Goal: Information Seeking & Learning: Learn about a topic

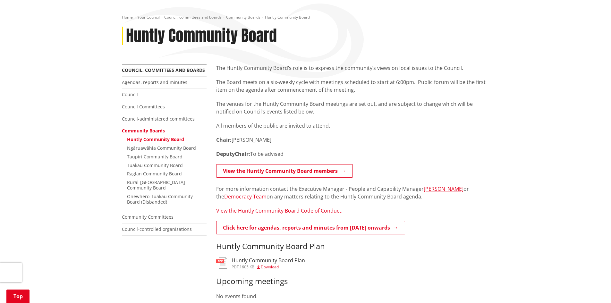
scroll to position [64, 0]
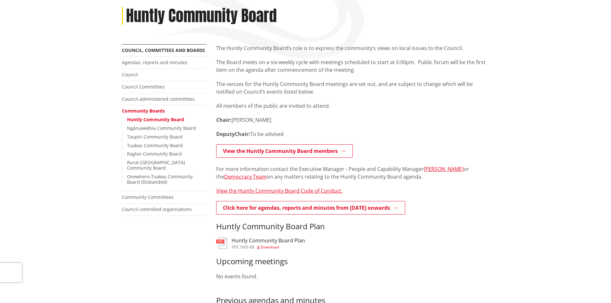
scroll to position [0, 0]
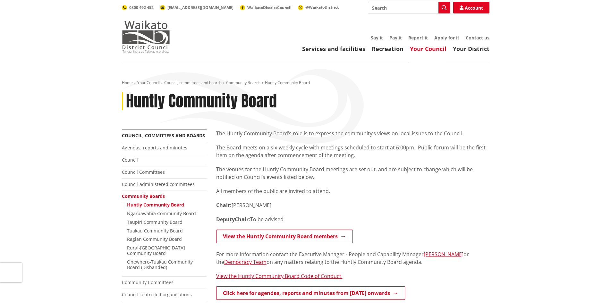
click at [142, 38] on img at bounding box center [146, 37] width 48 height 32
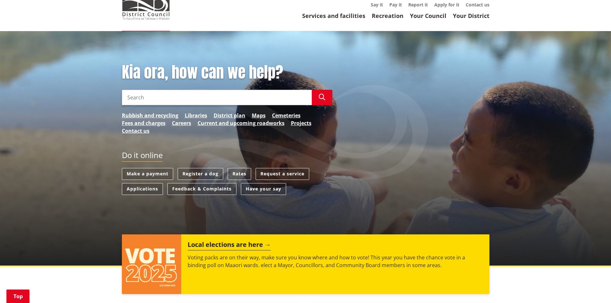
scroll to position [128, 0]
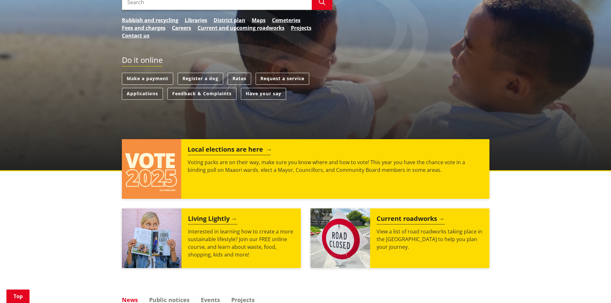
click at [227, 149] on h2 "Local elections are here" at bounding box center [229, 151] width 83 height 10
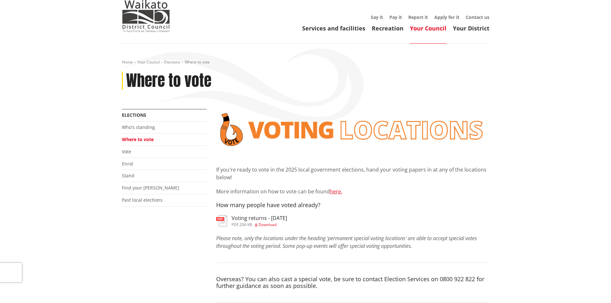
scroll to position [32, 0]
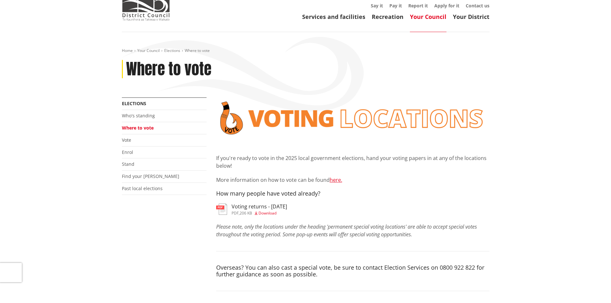
click at [139, 112] on li "Who's standing" at bounding box center [164, 116] width 85 height 12
click at [140, 115] on link "Who's standing" at bounding box center [138, 116] width 33 height 6
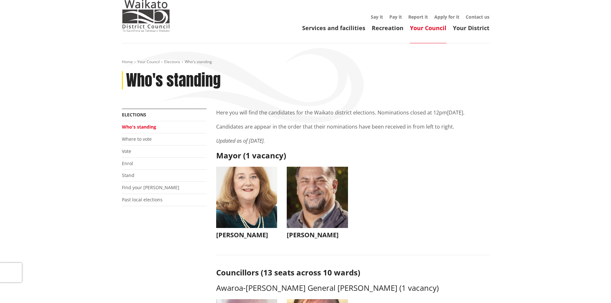
scroll to position [32, 0]
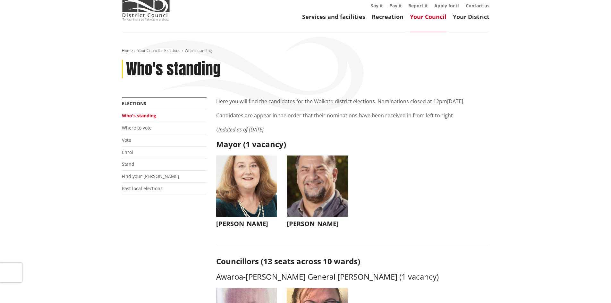
click at [433, 156] on ul "Jacqui Church Jacqui Church jacqui@jacquichurch.com +64 21 869 976 It has been …" at bounding box center [352, 197] width 283 height 85
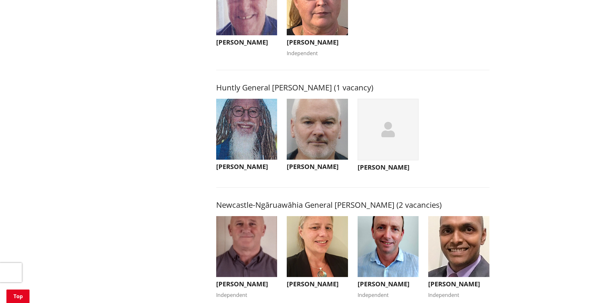
scroll to position [321, 0]
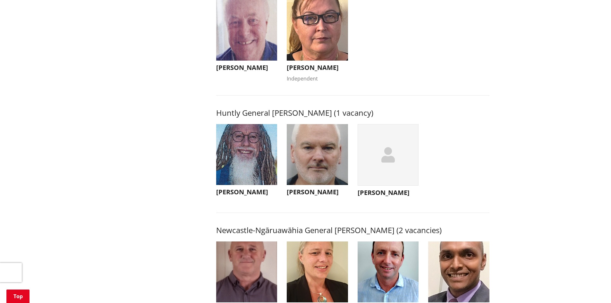
click at [311, 180] on img "button" at bounding box center [317, 154] width 61 height 61
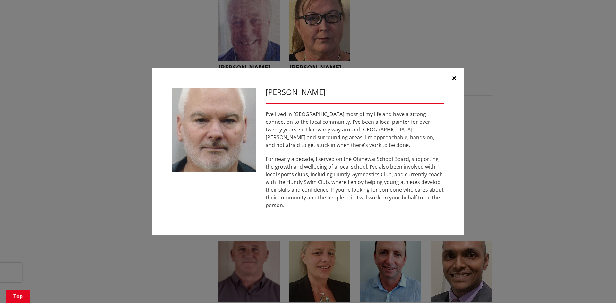
click at [451, 80] on button "button" at bounding box center [453, 77] width 19 height 19
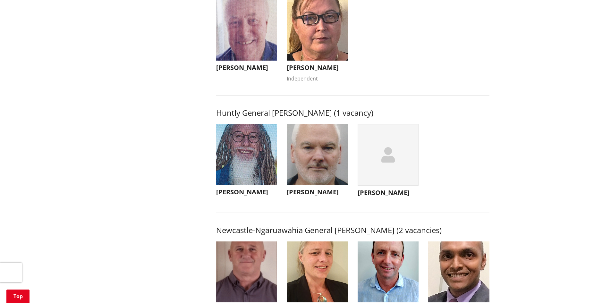
click at [389, 177] on div "button" at bounding box center [387, 155] width 61 height 62
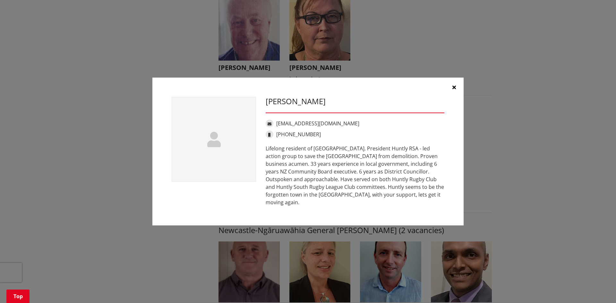
click at [418, 63] on div "Frank McInally frankmcinally@xtra.co.nz +64 27 475 2403 Lifelong resident of Hu…" at bounding box center [308, 151] width 616 height 303
click at [452, 90] on icon "button" at bounding box center [454, 87] width 4 height 5
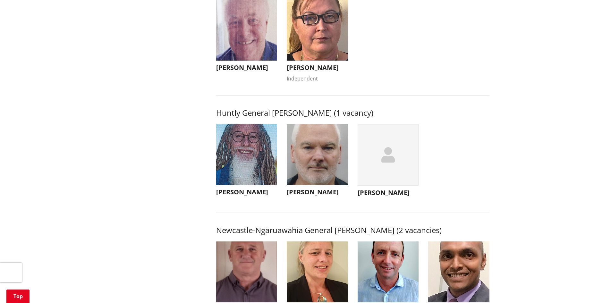
click at [255, 164] on img "button" at bounding box center [246, 154] width 61 height 61
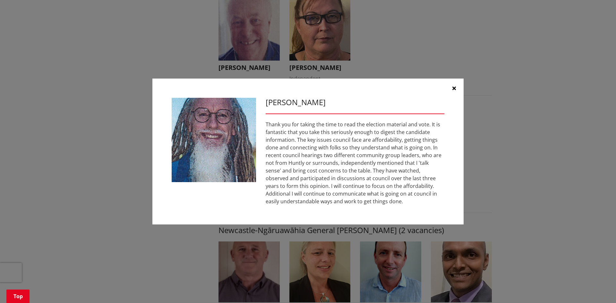
click at [453, 88] on icon "button" at bounding box center [454, 88] width 4 height 5
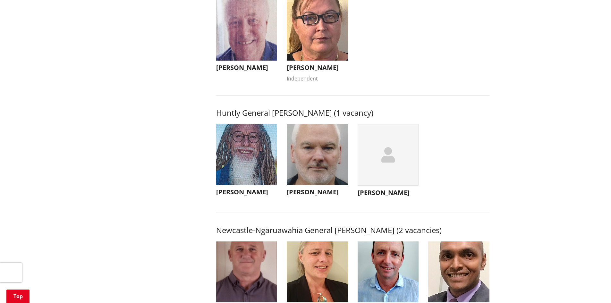
click at [313, 173] on img "button" at bounding box center [317, 154] width 61 height 61
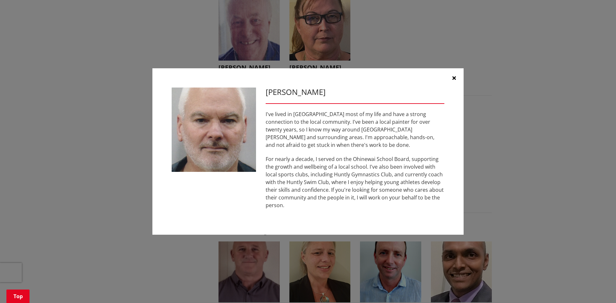
click at [453, 80] on icon "button" at bounding box center [454, 77] width 4 height 5
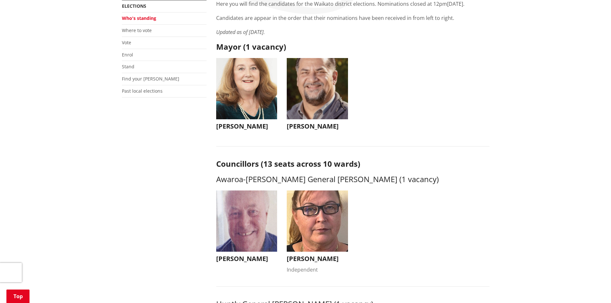
scroll to position [96, 0]
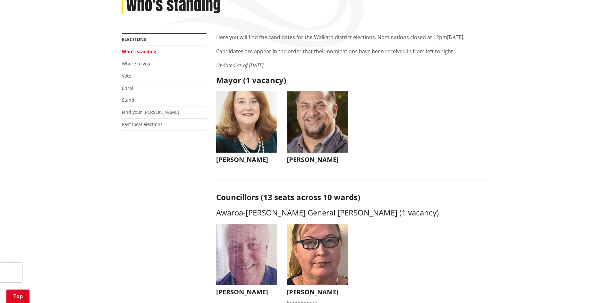
click at [329, 124] on img "button" at bounding box center [317, 121] width 61 height 61
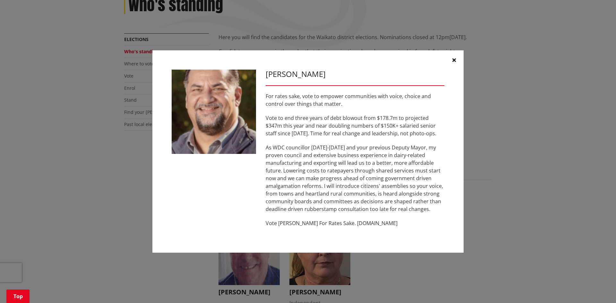
click at [453, 57] on button "button" at bounding box center [453, 59] width 19 height 19
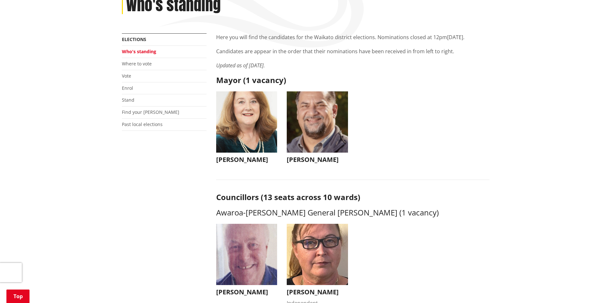
click at [244, 124] on img "button" at bounding box center [246, 121] width 61 height 61
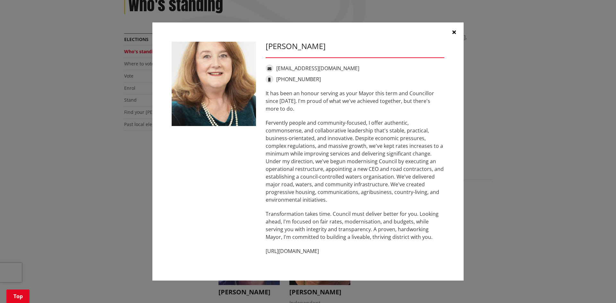
click at [453, 31] on icon "button" at bounding box center [454, 31] width 4 height 5
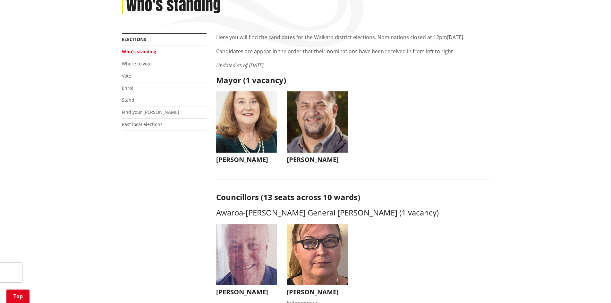
click at [380, 126] on ul "Jacqui Church Jacqui Church jacqui@jacquichurch.com +64 21 869 976 It has been …" at bounding box center [352, 133] width 283 height 85
click at [125, 77] on link "Vote" at bounding box center [126, 76] width 9 height 6
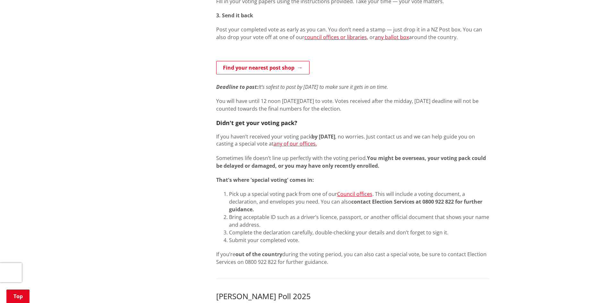
scroll to position [417, 0]
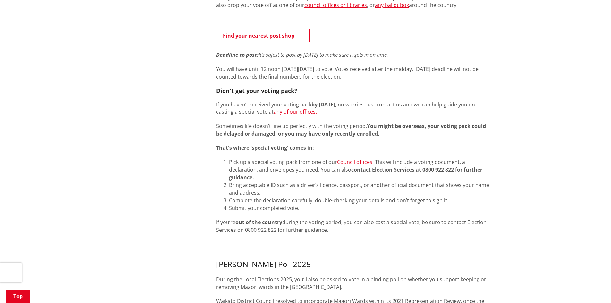
click at [407, 141] on div "How to vote 1. Open your pack You’ll find your voting papers, instructions and …" at bounding box center [352, 70] width 273 height 328
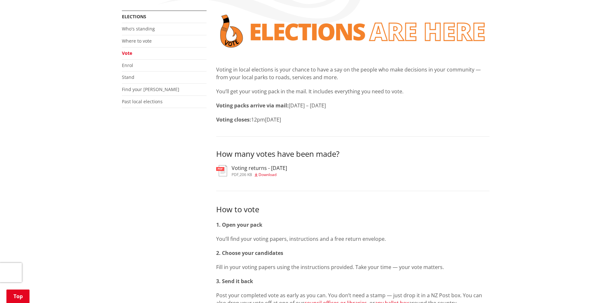
scroll to position [0, 0]
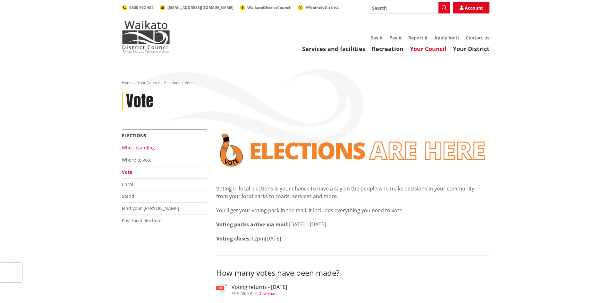
click at [136, 148] on link "Who's standing" at bounding box center [138, 148] width 33 height 6
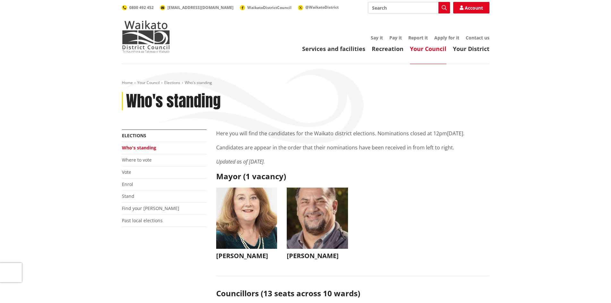
click at [438, 213] on ul "[PERSON_NAME] [PERSON_NAME] [EMAIL_ADDRESS][DOMAIN_NAME] [PHONE_NUMBER] It has …" at bounding box center [352, 230] width 283 height 85
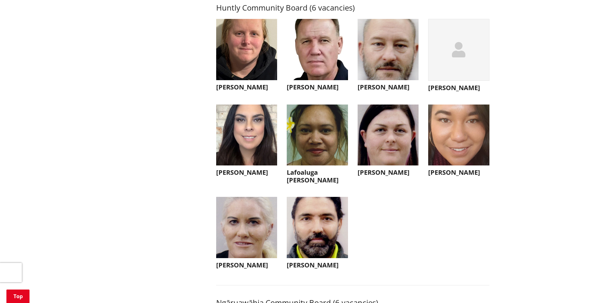
scroll to position [1699, 0]
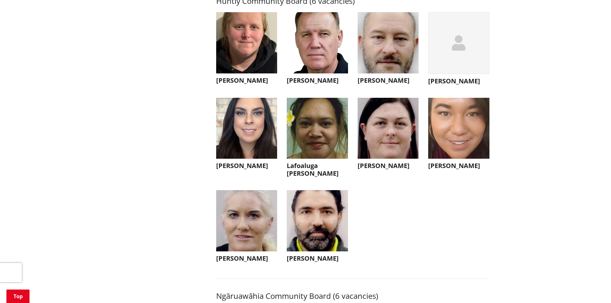
click at [430, 235] on ul "Joy Tengu Joy Tengu eileentengu@gmail.com Kia ora e te whānau, My name is Joy T…" at bounding box center [352, 143] width 283 height 263
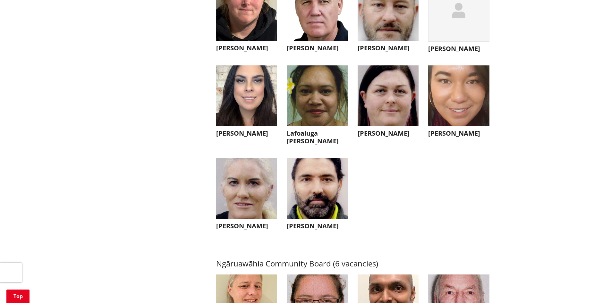
scroll to position [1731, 0]
click at [235, 17] on img "button" at bounding box center [246, 10] width 61 height 61
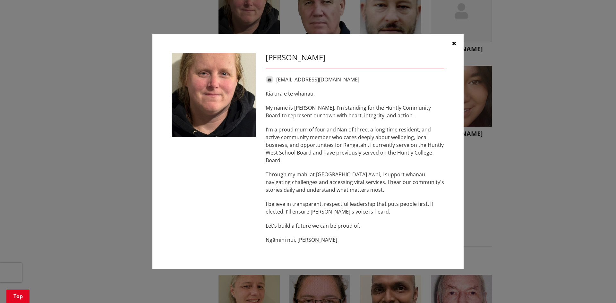
click at [308, 16] on div "Joy Tengu eileentengu@gmail.com Kia ora e te whānau, My name is Joy Tengu. I'm …" at bounding box center [308, 151] width 616 height 303
click at [456, 44] on button "button" at bounding box center [453, 43] width 19 height 19
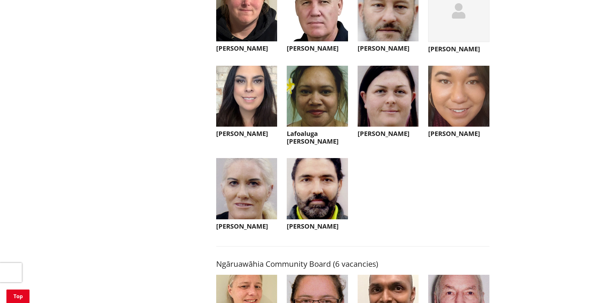
click at [308, 18] on img "button" at bounding box center [317, 10] width 61 height 61
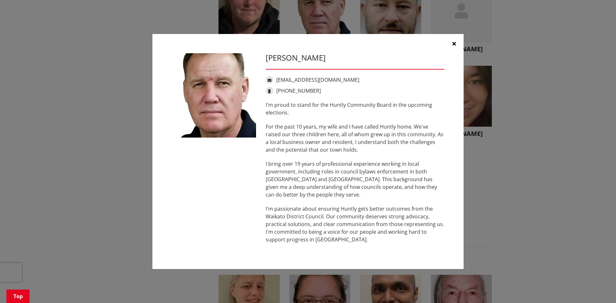
click at [454, 42] on icon "button" at bounding box center [454, 43] width 4 height 5
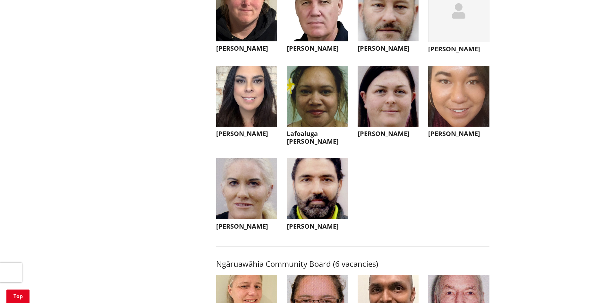
click at [393, 25] on img "button" at bounding box center [387, 10] width 61 height 61
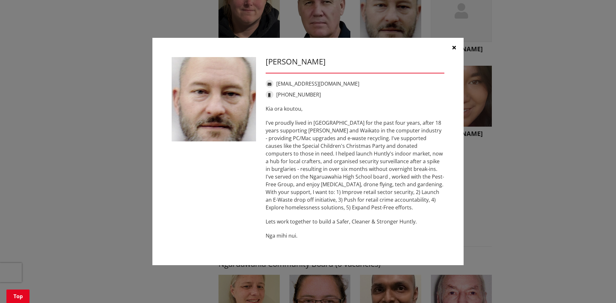
click at [454, 47] on icon "button" at bounding box center [454, 47] width 4 height 5
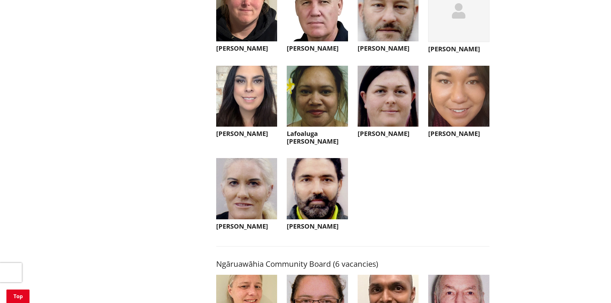
click at [461, 38] on div "button" at bounding box center [458, 11] width 61 height 62
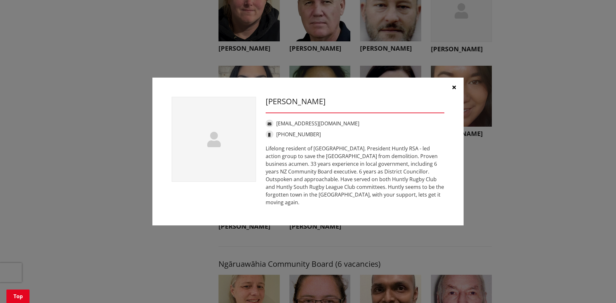
click at [454, 90] on icon "button" at bounding box center [454, 87] width 4 height 5
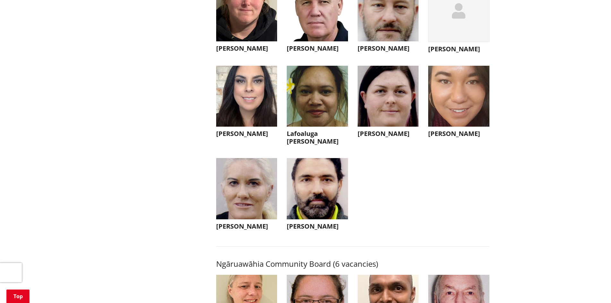
click at [242, 109] on img "button" at bounding box center [246, 96] width 61 height 61
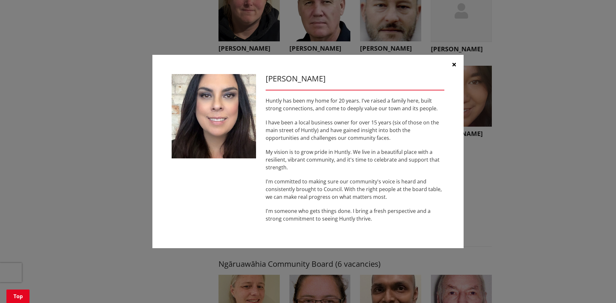
click at [454, 65] on icon "button" at bounding box center [454, 64] width 4 height 5
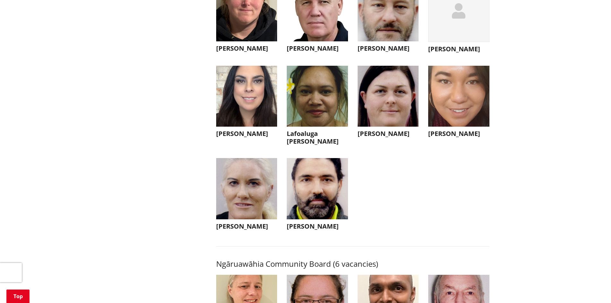
click at [333, 118] on img "button" at bounding box center [317, 96] width 61 height 61
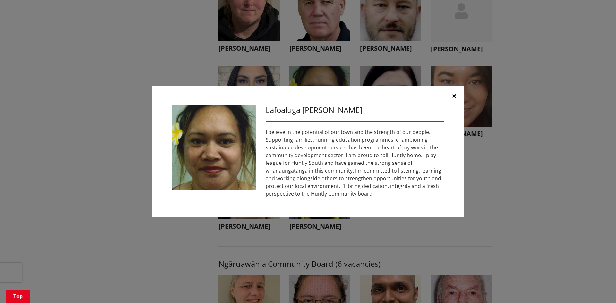
click at [457, 96] on button "button" at bounding box center [453, 95] width 19 height 19
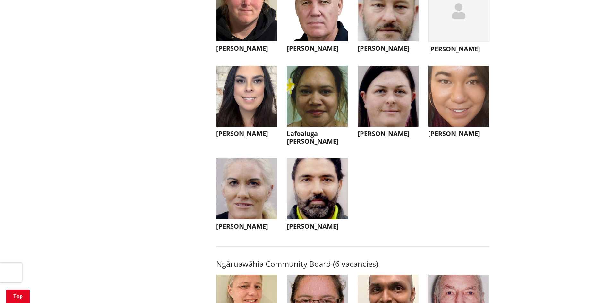
click at [413, 109] on img "button" at bounding box center [387, 96] width 61 height 61
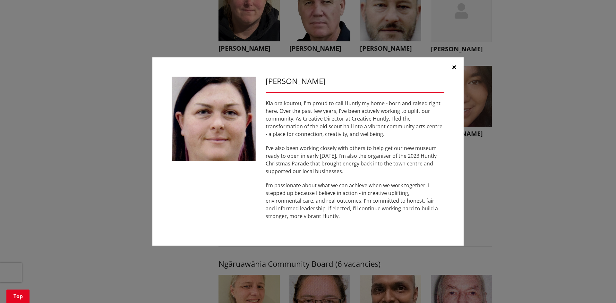
click at [454, 66] on icon "button" at bounding box center [454, 66] width 4 height 5
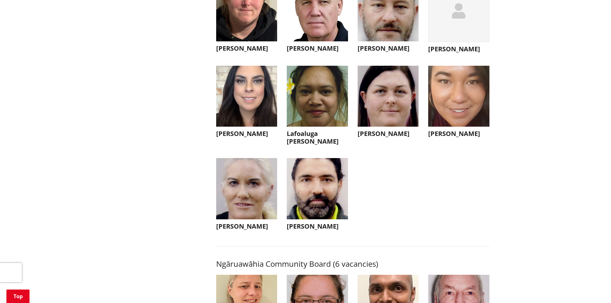
click at [468, 103] on img "button" at bounding box center [458, 96] width 61 height 61
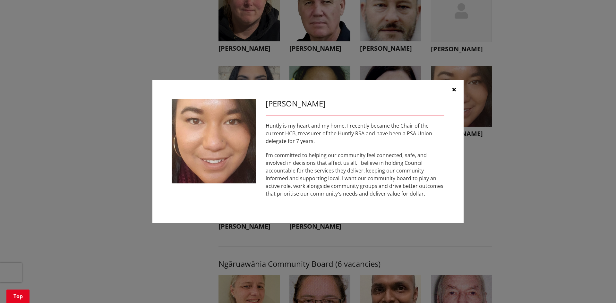
click at [452, 90] on icon "button" at bounding box center [454, 89] width 4 height 5
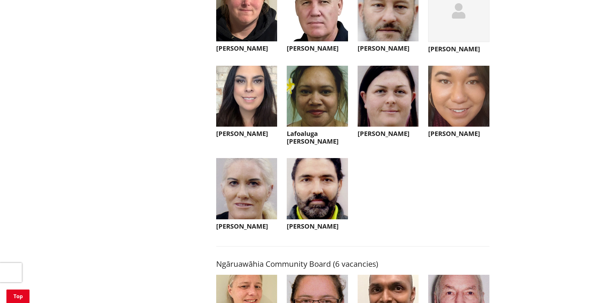
click at [226, 198] on img "button" at bounding box center [246, 188] width 61 height 61
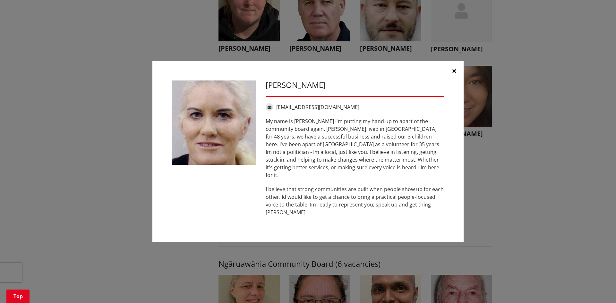
click at [452, 73] on icon "button" at bounding box center [454, 70] width 4 height 5
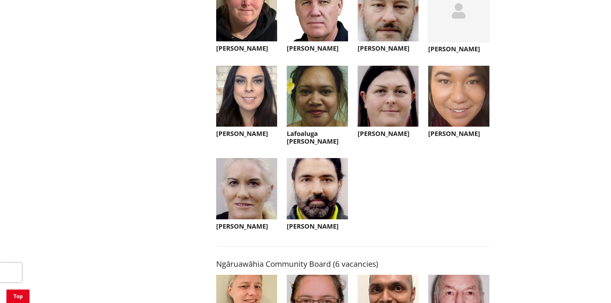
click at [338, 184] on img "button" at bounding box center [317, 188] width 61 height 61
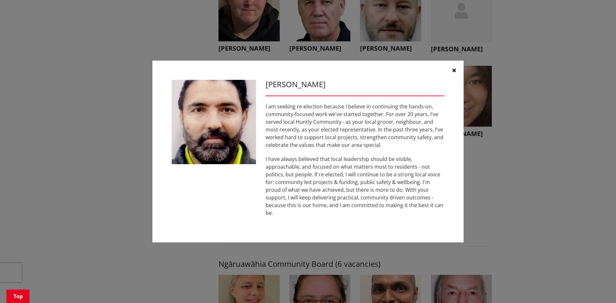
click at [454, 72] on icon "button" at bounding box center [454, 70] width 4 height 5
